Goal: Share content

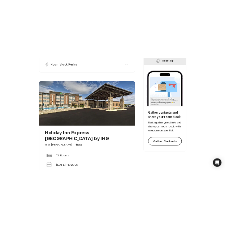
scroll to position [108, 0]
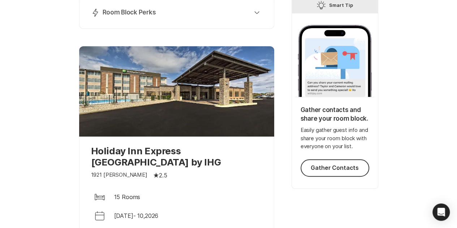
drag, startPoint x: 179, startPoint y: 163, endPoint x: 92, endPoint y: 151, distance: 88.4
click at [92, 151] on p "Holiday Inn Express [GEOGRAPHIC_DATA] by IHG" at bounding box center [176, 156] width 171 height 22
copy p "Holiday Inn Express [GEOGRAPHIC_DATA] by IHG"
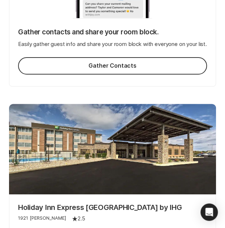
scroll to position [325, 0]
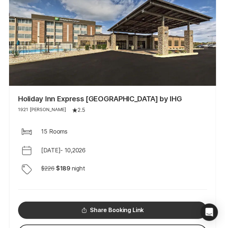
drag, startPoint x: 95, startPoint y: 129, endPoint x: 81, endPoint y: 142, distance: 18.9
click at [95, 114] on div "1921 [DEMOGRAPHIC_DATA][PERSON_NAME] Star Filled 2.5" at bounding box center [112, 110] width 189 height 8
click at [132, 138] on div "Holiday Inn Express [GEOGRAPHIC_DATA] by IHG 1921 [PERSON_NAME] Star Filled 2.5…" at bounding box center [112, 171] width 207 height 171
click at [133, 140] on div "Bed 15 Rooms" at bounding box center [112, 131] width 189 height 17
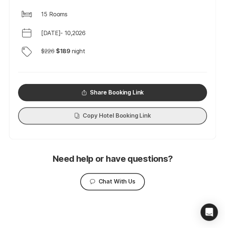
scroll to position [458, 0]
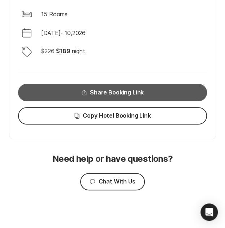
click at [119, 91] on button "Share Share Booking Link" at bounding box center [112, 92] width 189 height 17
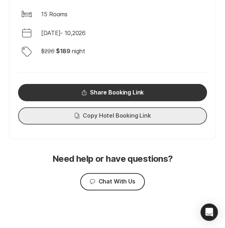
click at [124, 110] on button "Copy Copy Hotel Booking Link" at bounding box center [112, 115] width 189 height 17
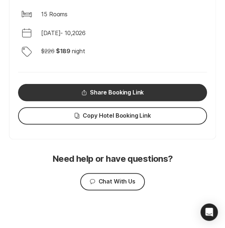
drag, startPoint x: 87, startPoint y: 60, endPoint x: 98, endPoint y: 60, distance: 11.6
click at [87, 60] on div "Discount Tag $ 226 $ 189 night" at bounding box center [112, 51] width 189 height 17
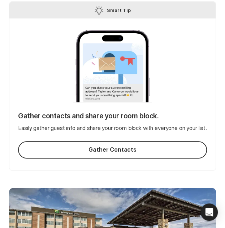
scroll to position [350, 0]
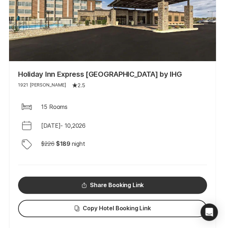
drag, startPoint x: 27, startPoint y: 90, endPoint x: 14, endPoint y: 84, distance: 15.0
click at [14, 84] on div "Holiday Inn Express [GEOGRAPHIC_DATA] by IHG 1921 [PERSON_NAME] Star Filled 2.5…" at bounding box center [112, 146] width 207 height 171
click at [14, 100] on div "Holiday Inn Express [GEOGRAPHIC_DATA] by IHG 1921 [PERSON_NAME] Star Filled 2.5…" at bounding box center [112, 146] width 207 height 171
drag, startPoint x: 17, startPoint y: 100, endPoint x: 50, endPoint y: 100, distance: 32.9
click at [50, 100] on div "Holiday Inn Express [GEOGRAPHIC_DATA] by IHG 1921 [PERSON_NAME] Star Filled 2.5…" at bounding box center [112, 146] width 207 height 171
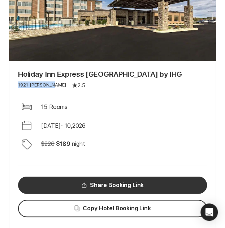
copy p "1921 [PERSON_NAME]"
drag, startPoint x: 35, startPoint y: 89, endPoint x: 18, endPoint y: 84, distance: 17.5
click at [18, 78] on p "Holiday Inn Express [GEOGRAPHIC_DATA] by IHG" at bounding box center [112, 74] width 189 height 9
copy p "Holiday Inn Express [GEOGRAPHIC_DATA] by IHG"
